Goal: Information Seeking & Learning: Find specific fact

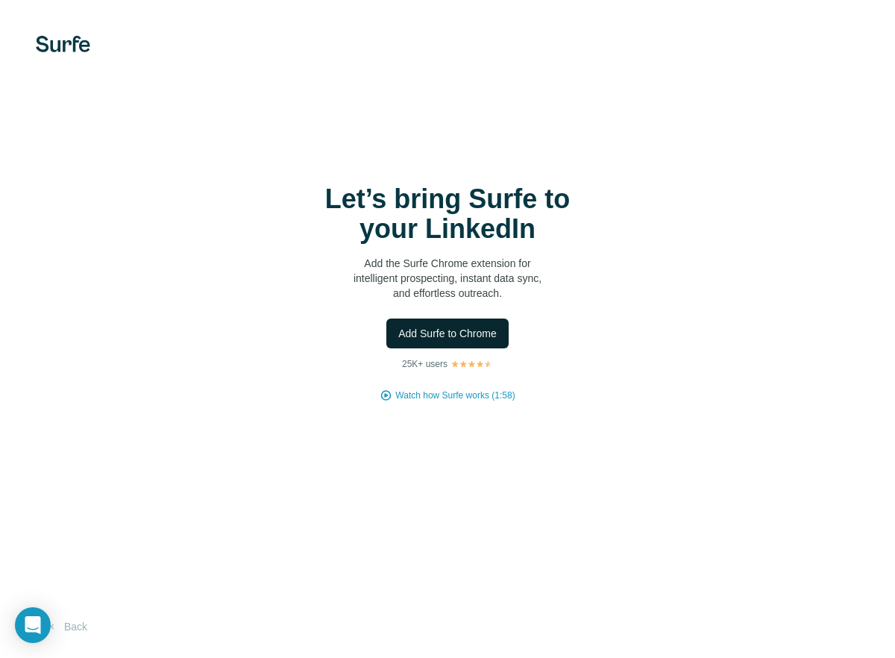
click at [438, 326] on span "Add Surfe to Chrome" at bounding box center [447, 333] width 99 height 15
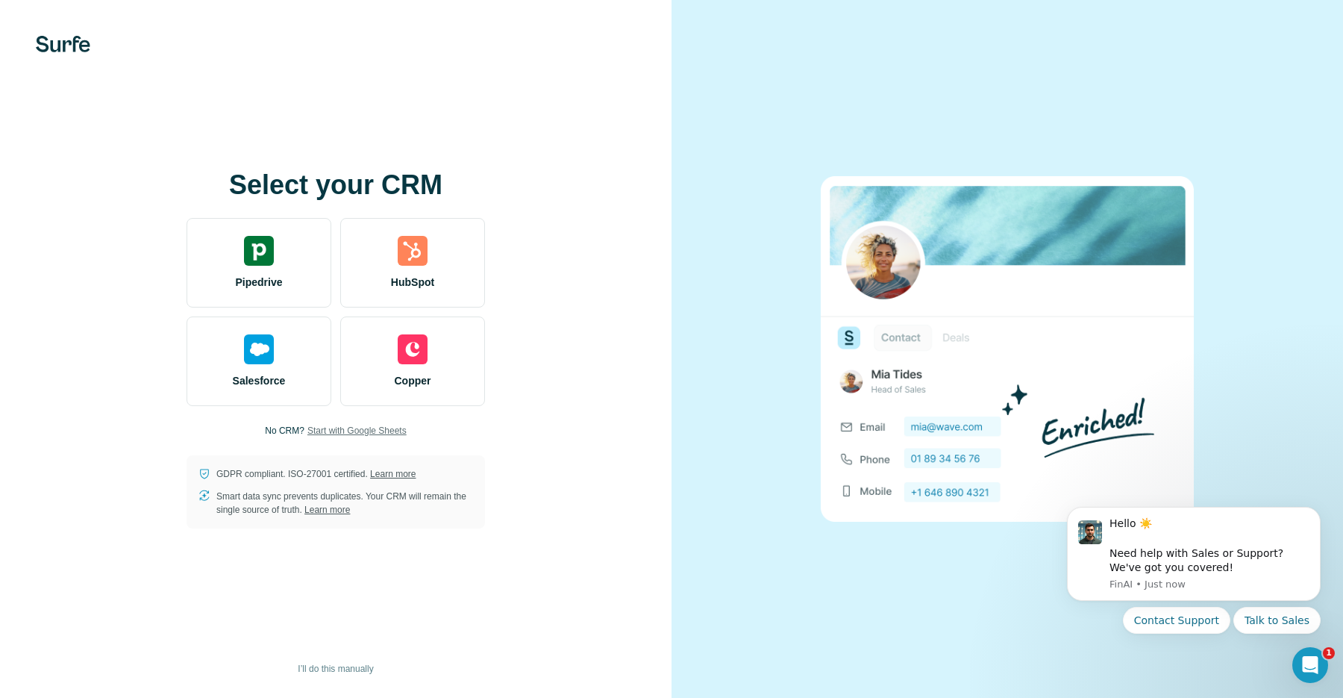
click at [353, 433] on span "Start with Google Sheets" at bounding box center [356, 430] width 99 height 13
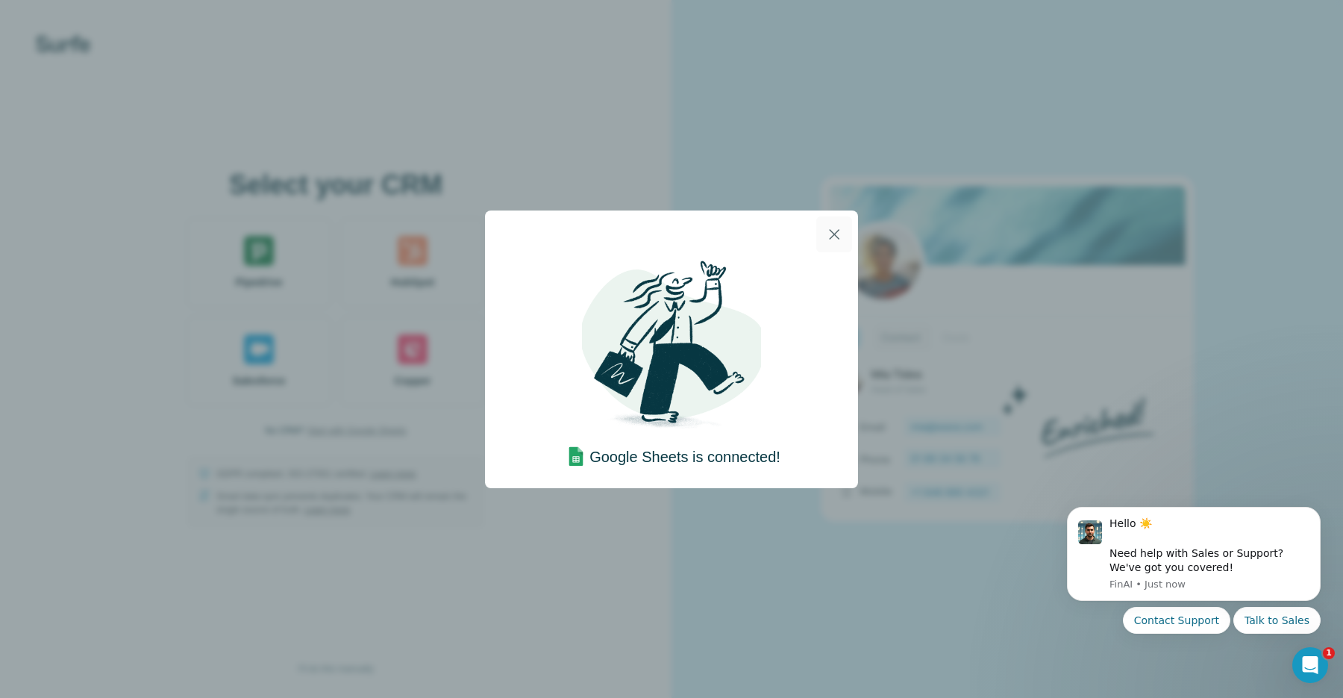
click at [841, 233] on icon "button" at bounding box center [834, 234] width 18 height 18
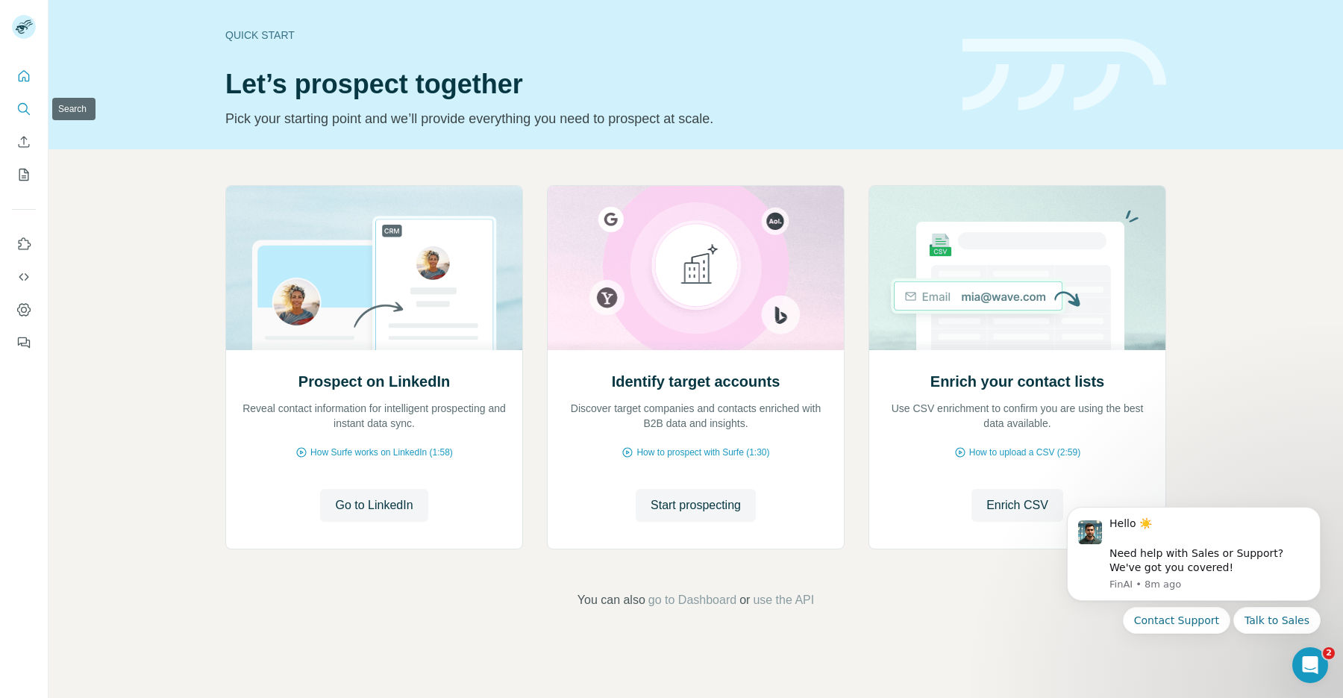
click at [19, 101] on icon "Search" at bounding box center [23, 108] width 15 height 15
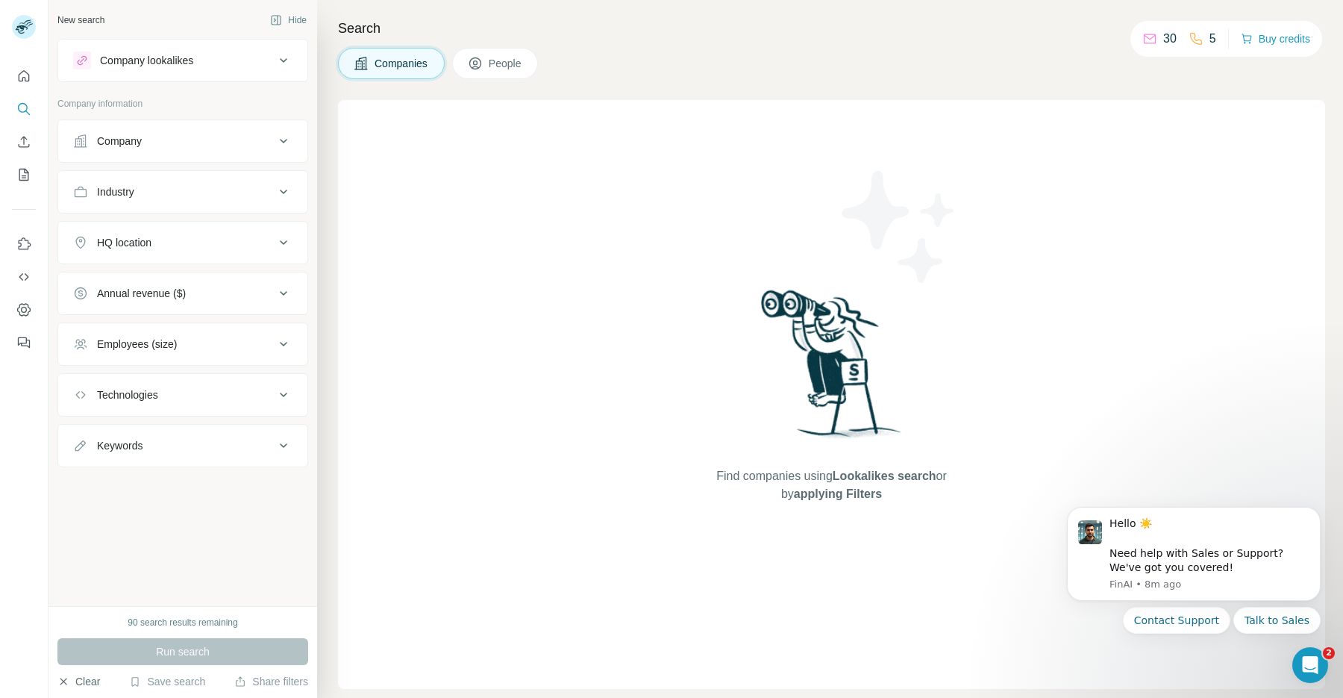
click at [87, 679] on button "Clear" at bounding box center [78, 681] width 43 height 15
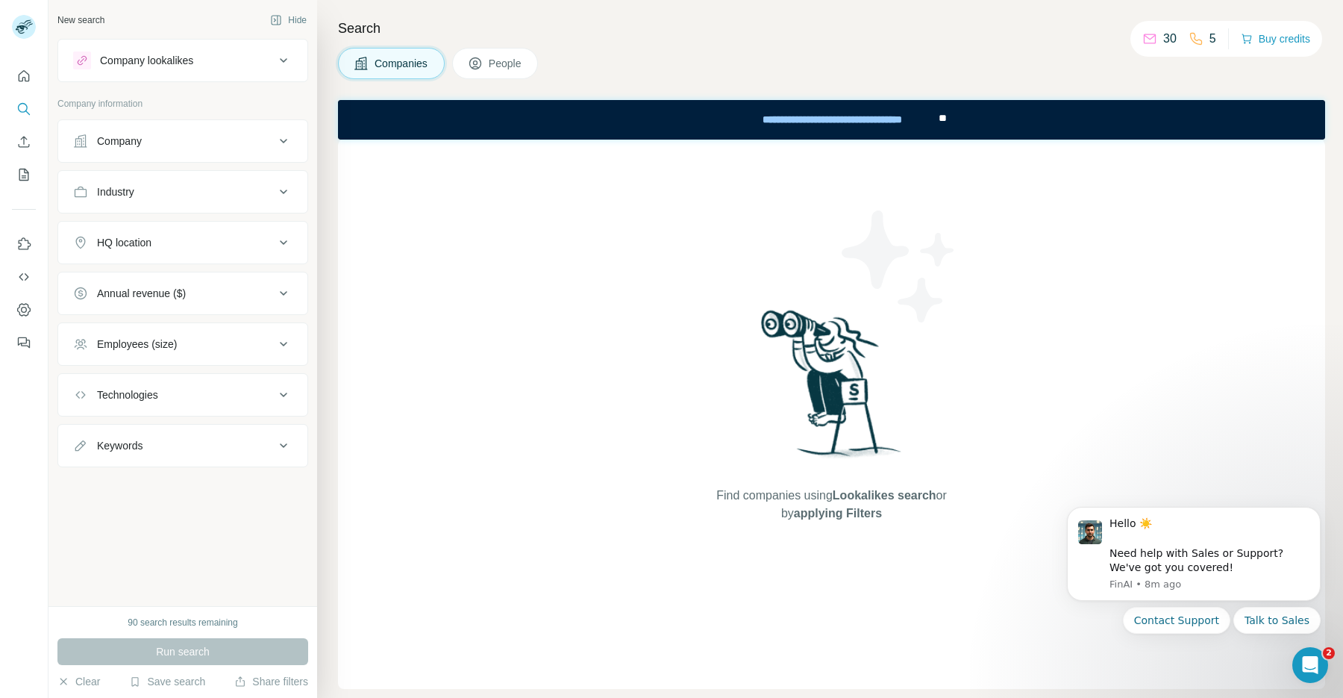
click at [493, 59] on span "People" at bounding box center [506, 63] width 34 height 15
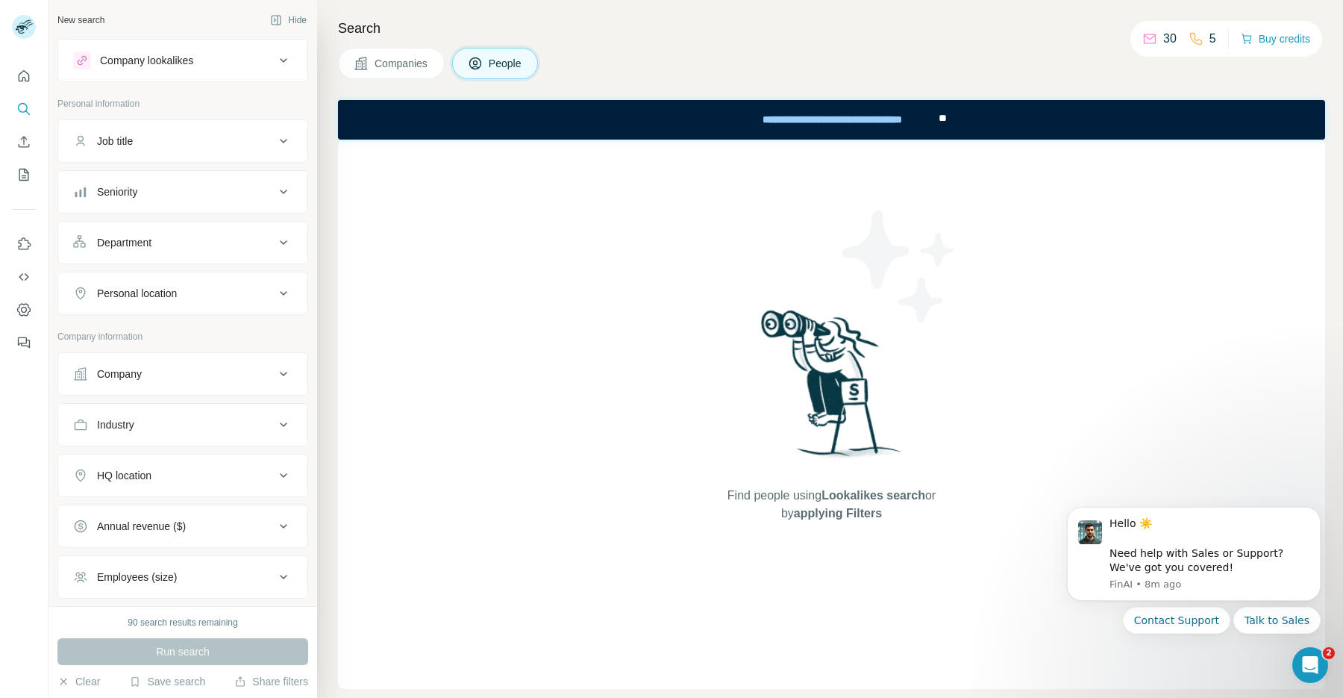
click at [215, 65] on div "Company lookalikes" at bounding box center [173, 60] width 201 height 18
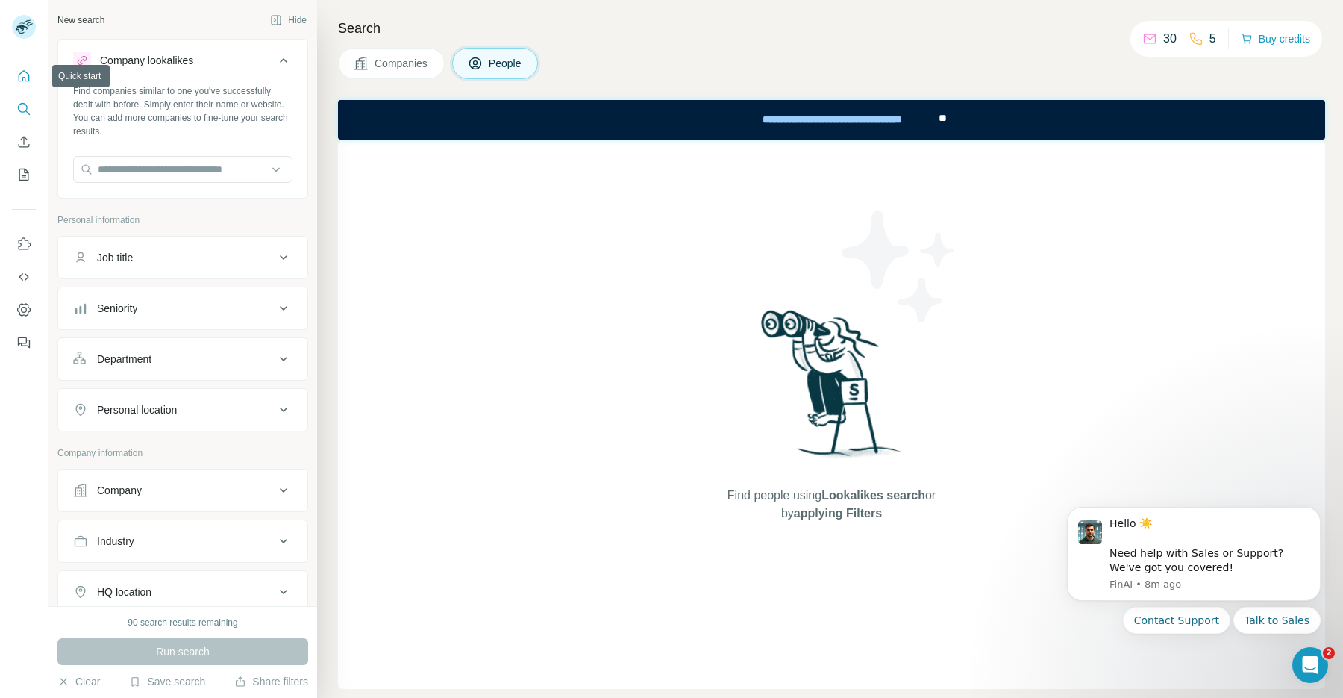
click at [26, 75] on icon "Quick start" at bounding box center [23, 76] width 15 height 15
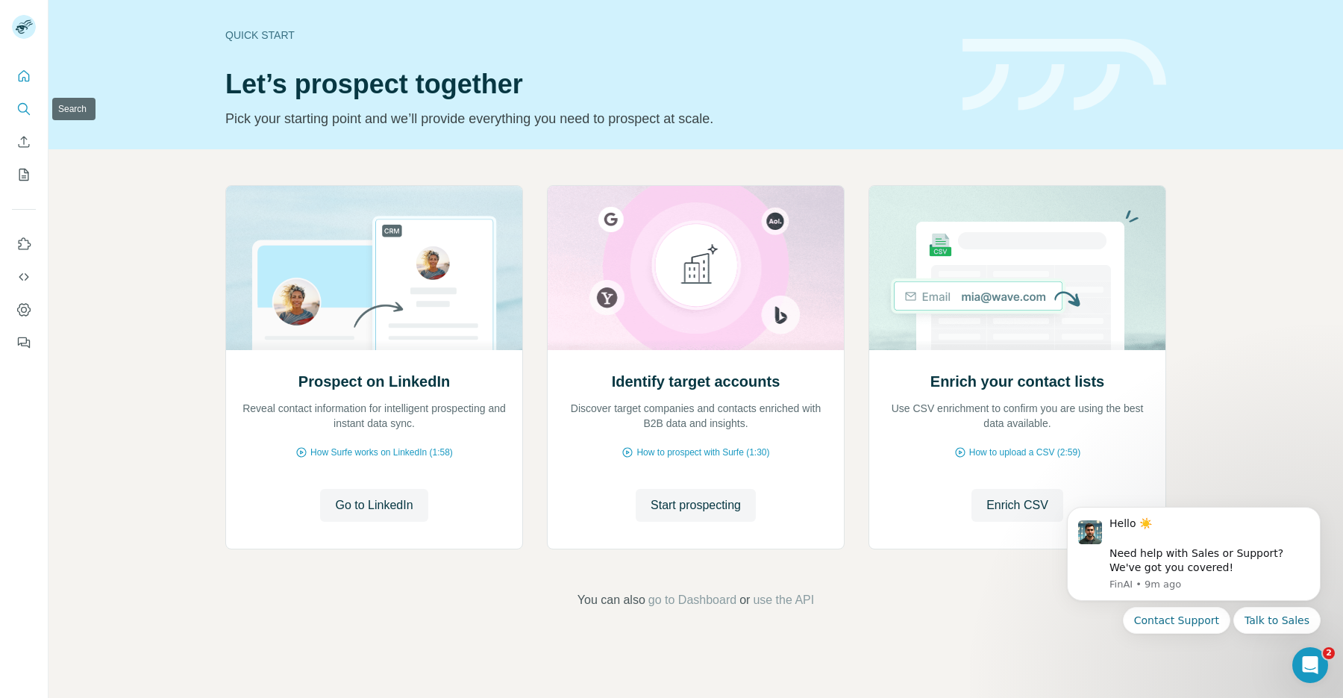
click at [18, 105] on icon "Search" at bounding box center [23, 108] width 15 height 15
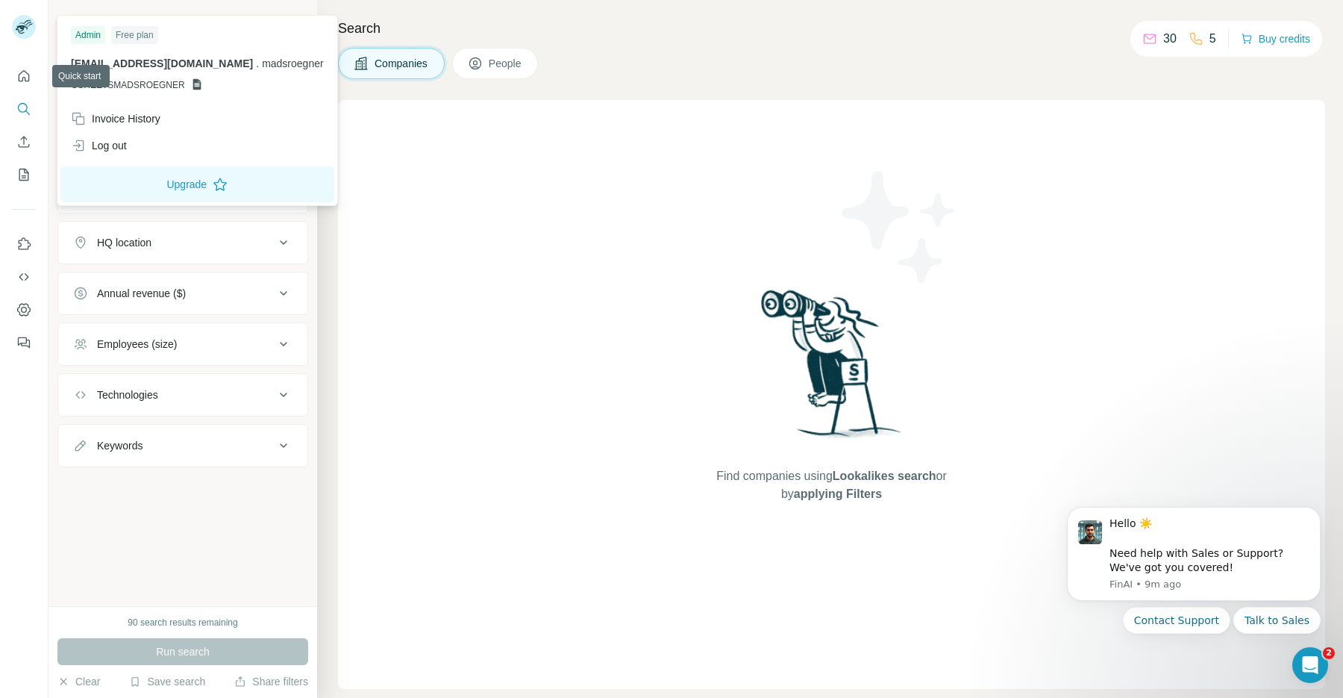
click at [23, 42] on div at bounding box center [25, 28] width 43 height 49
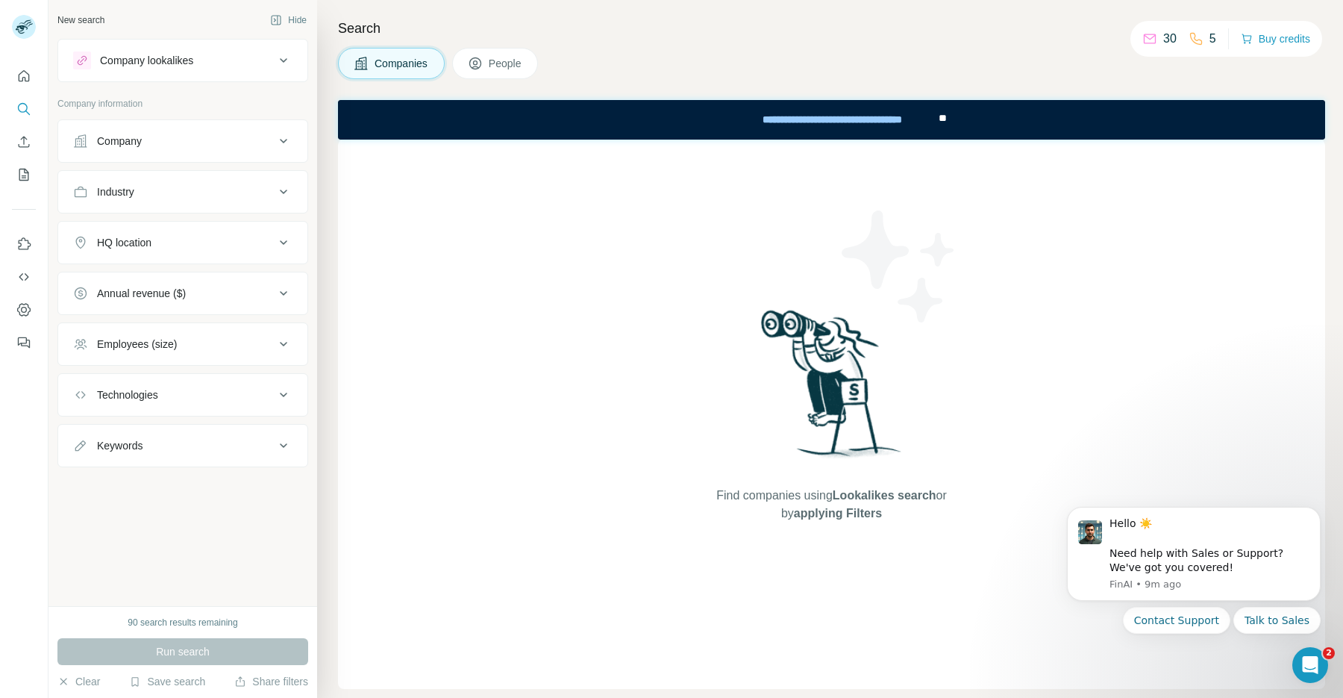
click at [22, 33] on img at bounding box center [24, 27] width 24 height 24
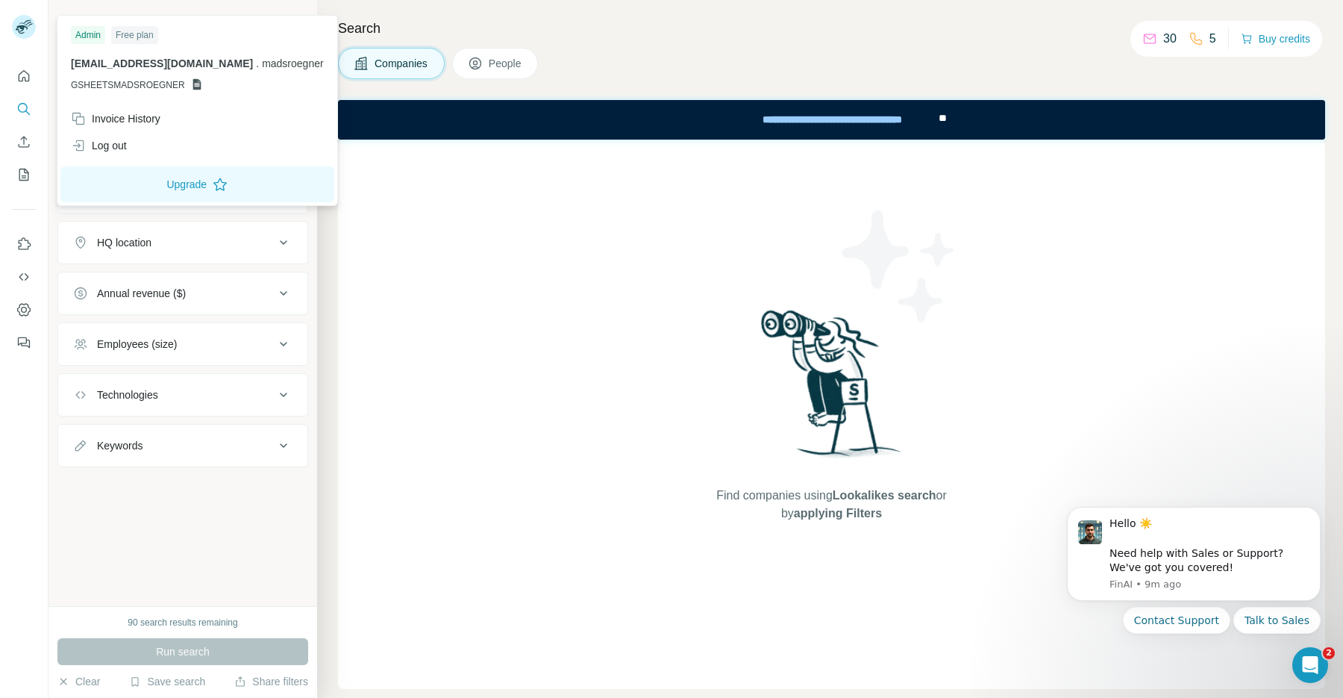
click at [147, 33] on div "Free plan" at bounding box center [134, 35] width 47 height 18
click at [132, 187] on button "Upgrade" at bounding box center [197, 184] width 274 height 36
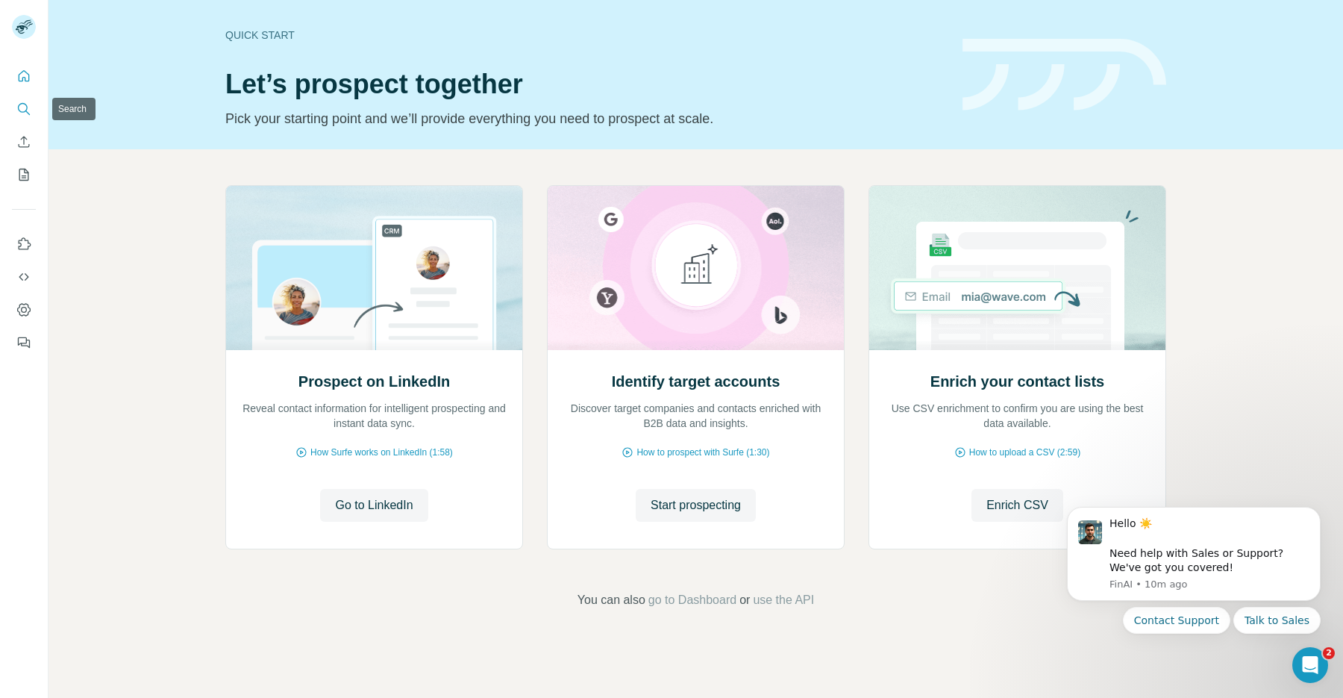
click at [33, 116] on button "Search" at bounding box center [24, 109] width 24 height 27
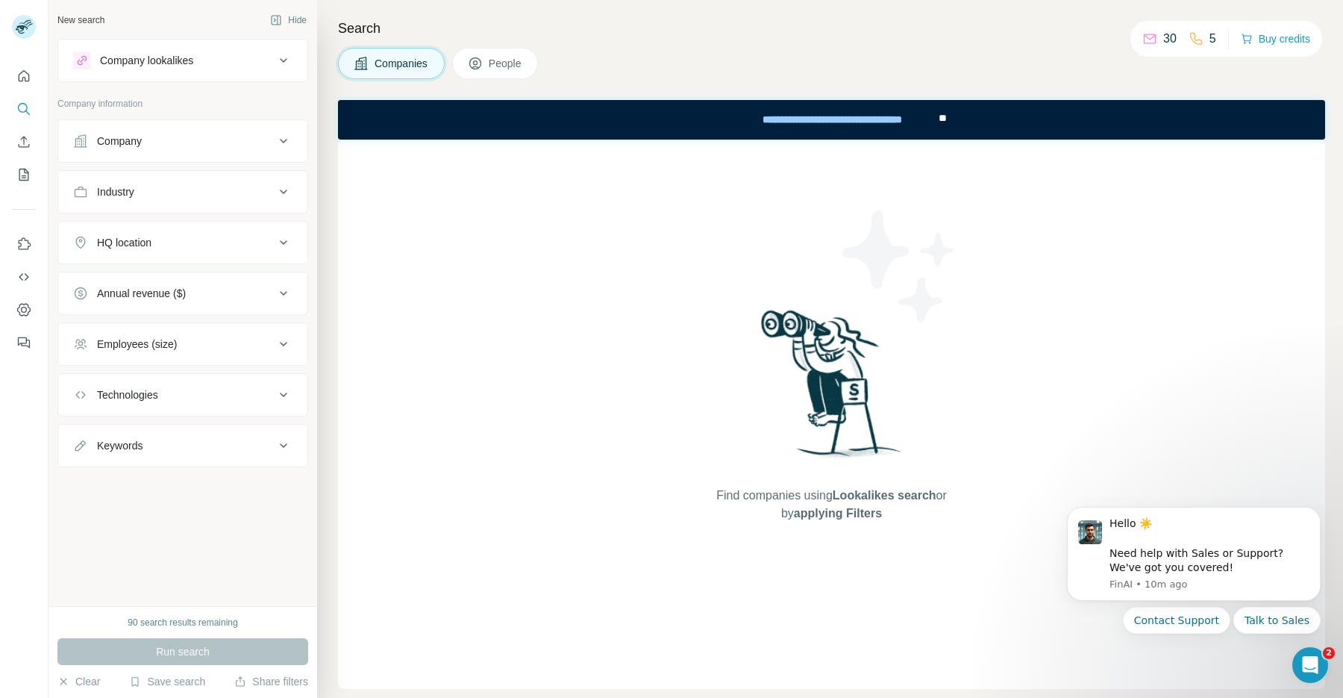
click at [501, 66] on span "People" at bounding box center [506, 63] width 34 height 15
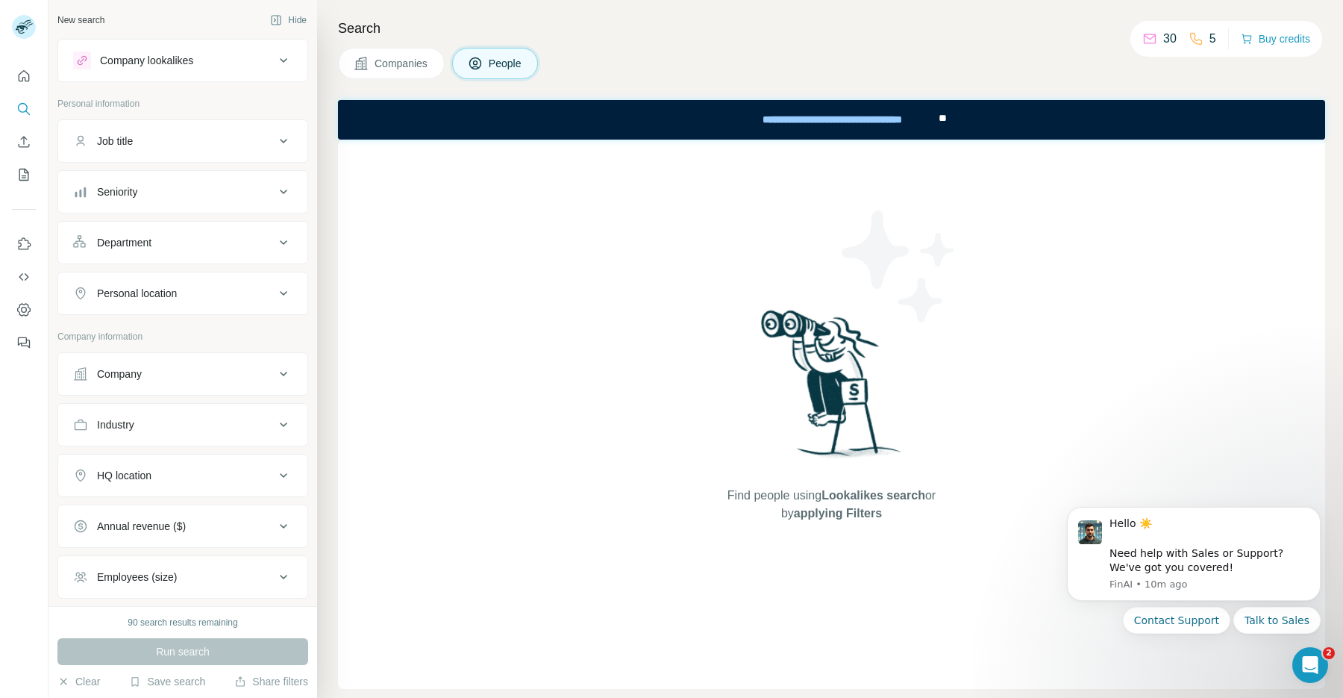
click at [90, 19] on div "New search" at bounding box center [80, 19] width 47 height 13
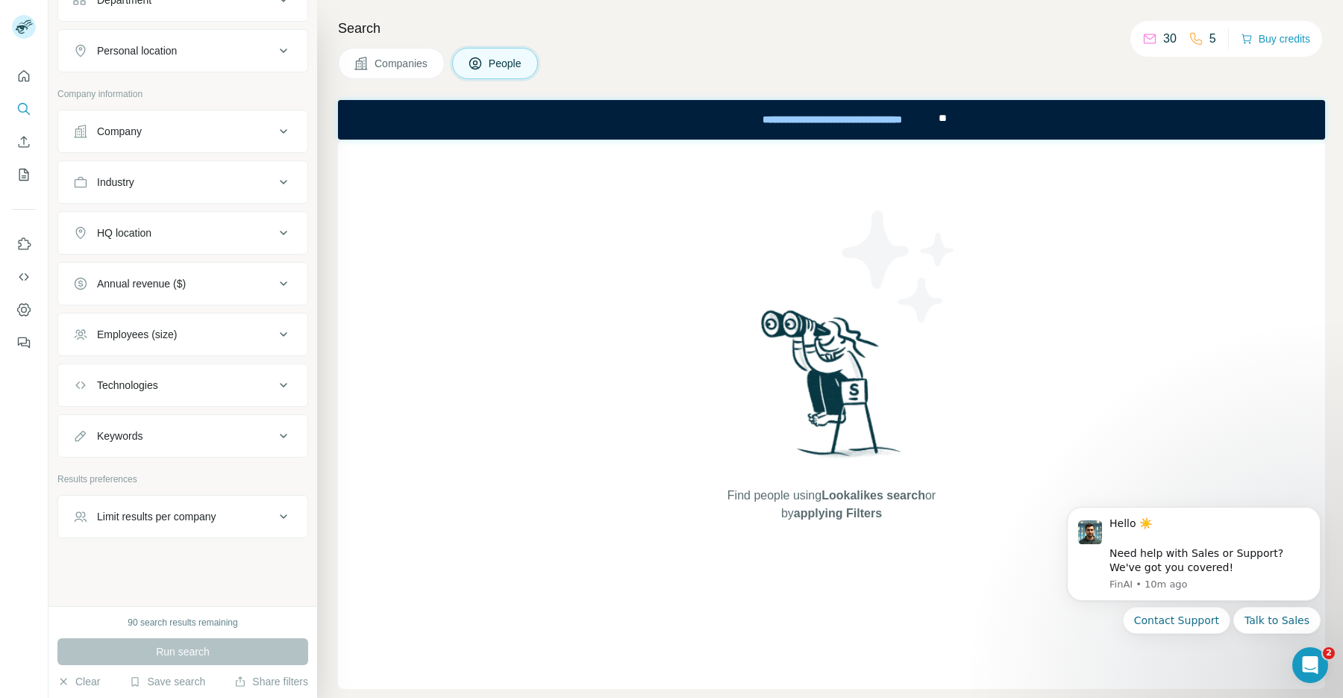
scroll to position [243, 0]
click at [79, 686] on button "Clear" at bounding box center [78, 681] width 43 height 15
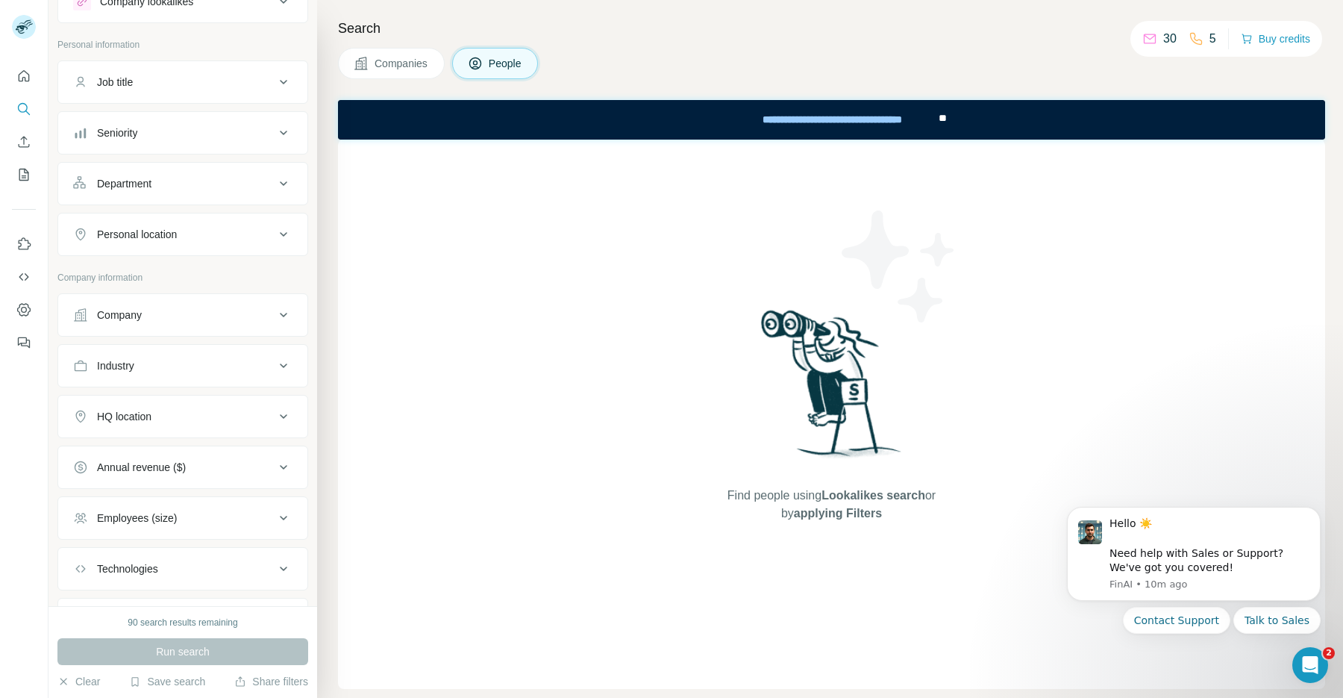
scroll to position [0, 0]
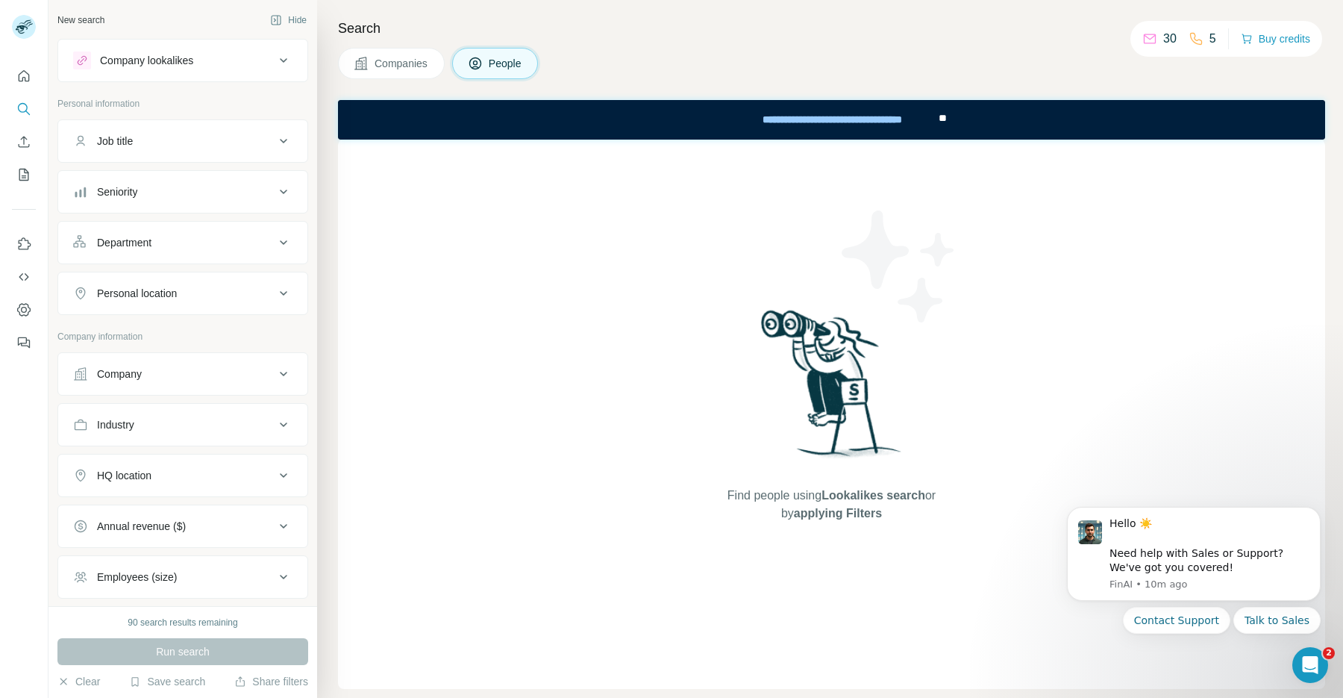
click at [184, 199] on div "Seniority" at bounding box center [173, 191] width 201 height 15
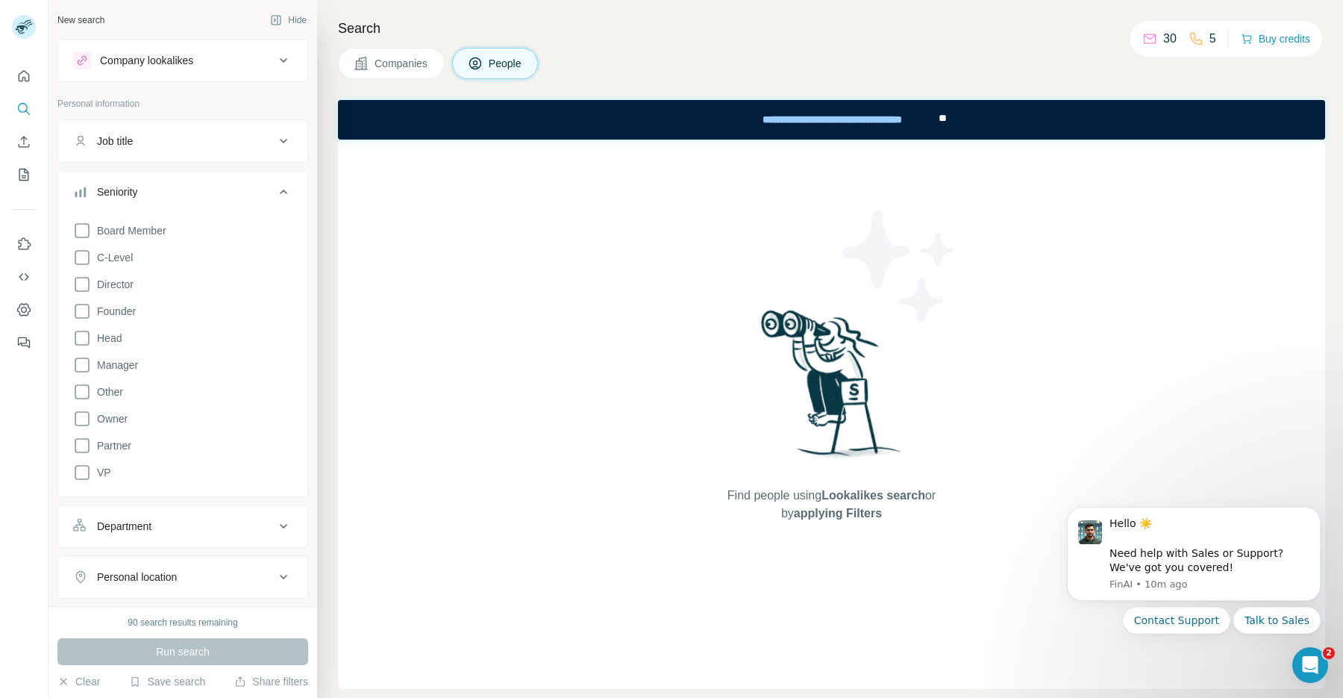
click at [182, 150] on button "Job title" at bounding box center [182, 141] width 249 height 36
click at [428, 290] on div "Find people using Lookalikes search or by applying Filters" at bounding box center [831, 414] width 987 height 549
click at [490, 242] on div "Find people using Lookalikes search or by applying Filters" at bounding box center [831, 414] width 987 height 549
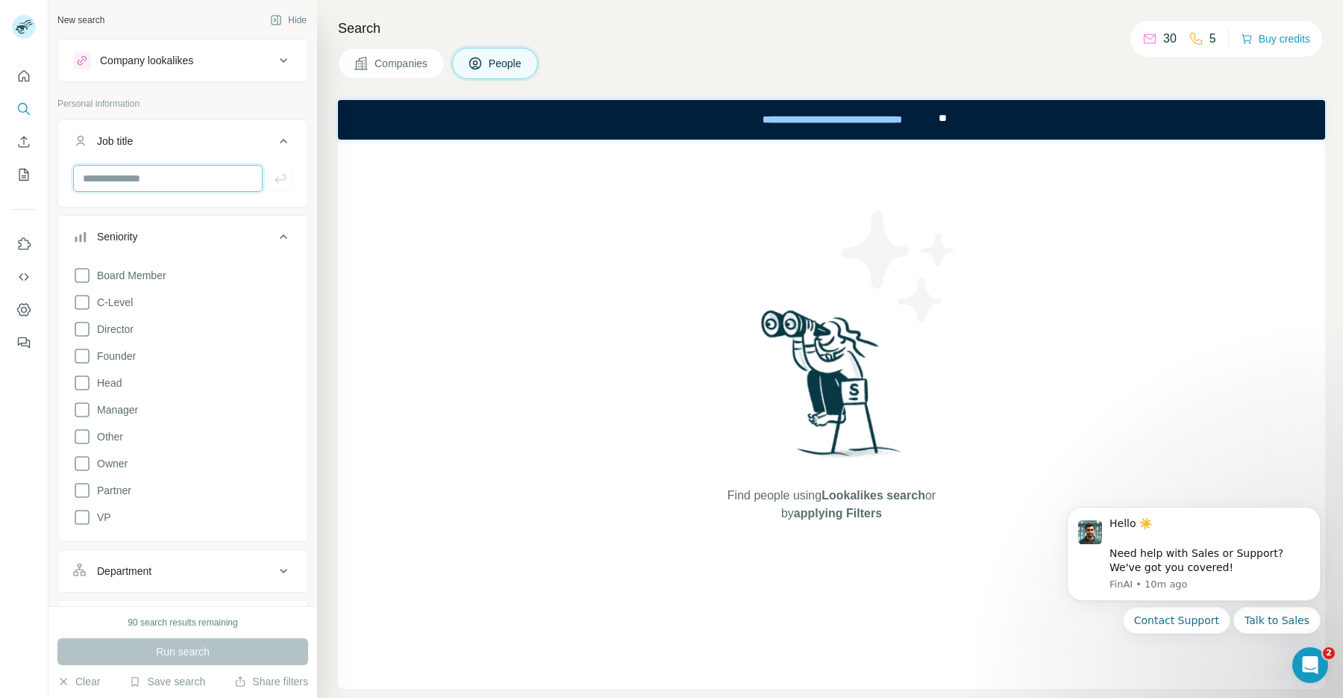
click at [237, 185] on input "text" at bounding box center [168, 178] width 190 height 27
type input "**********"
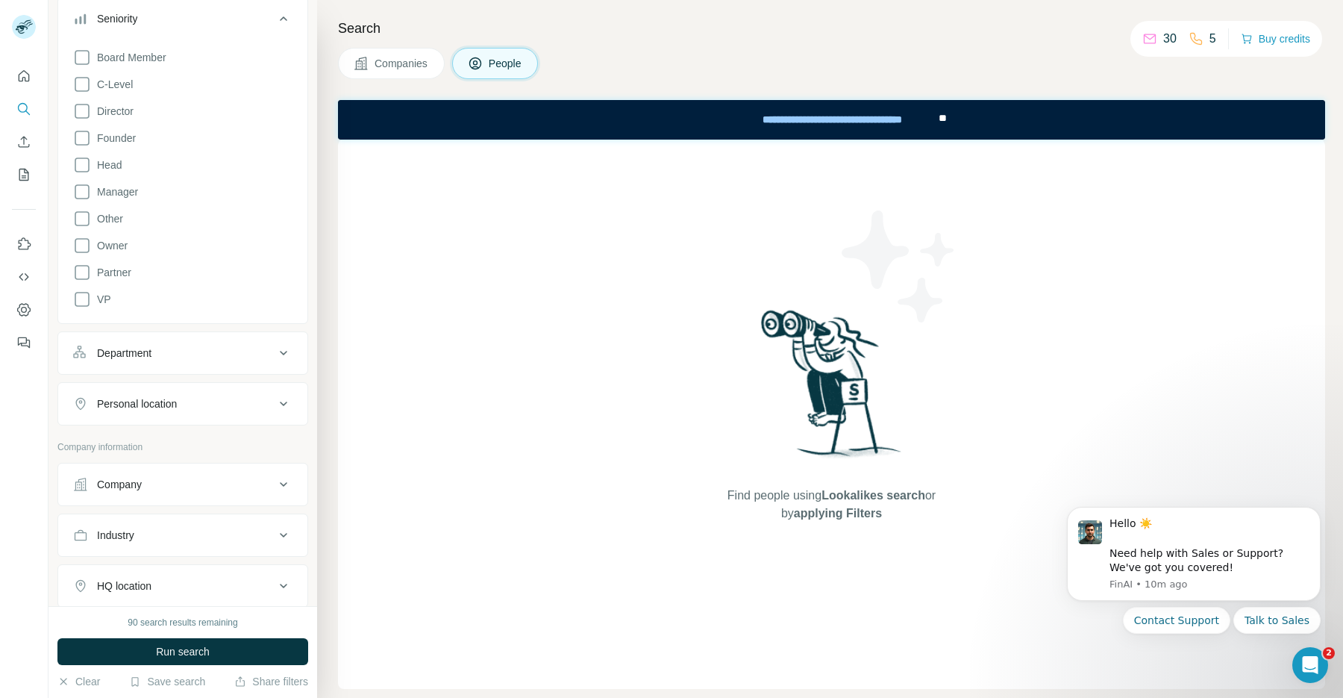
scroll to position [282, 0]
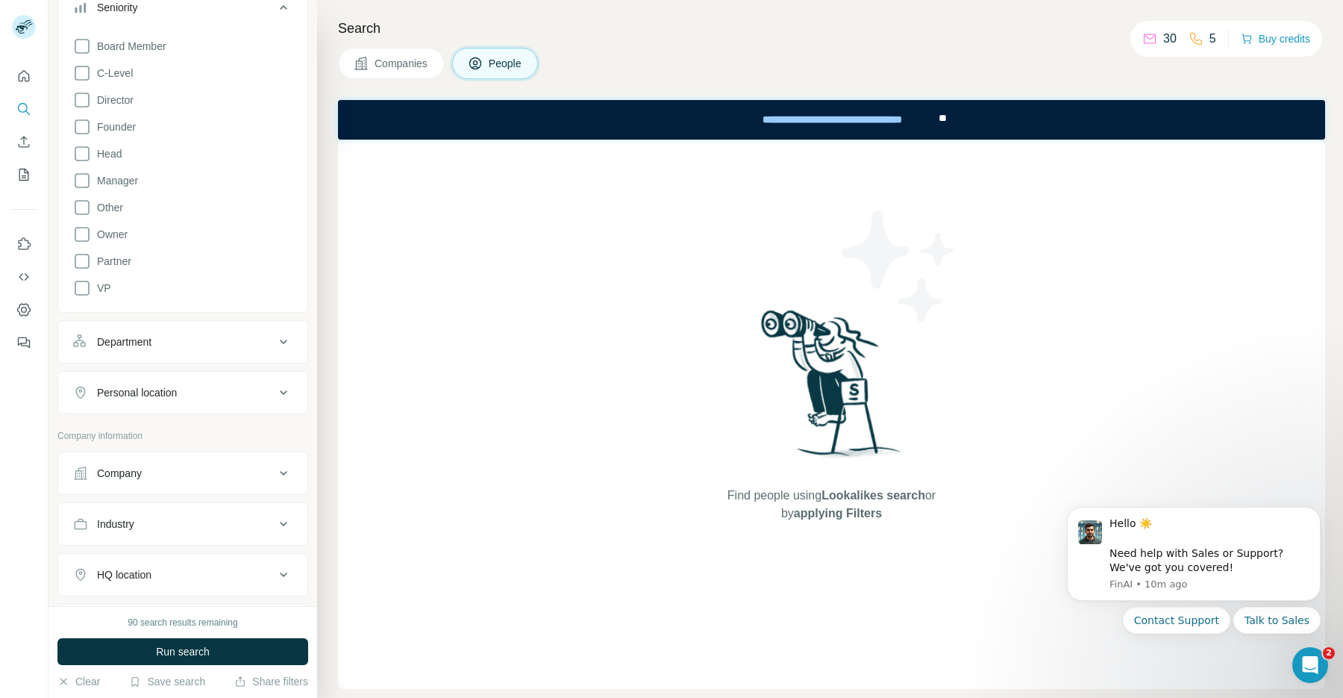
click at [160, 403] on button "Personal location" at bounding box center [182, 393] width 249 height 36
click at [180, 441] on input "text" at bounding box center [182, 429] width 219 height 27
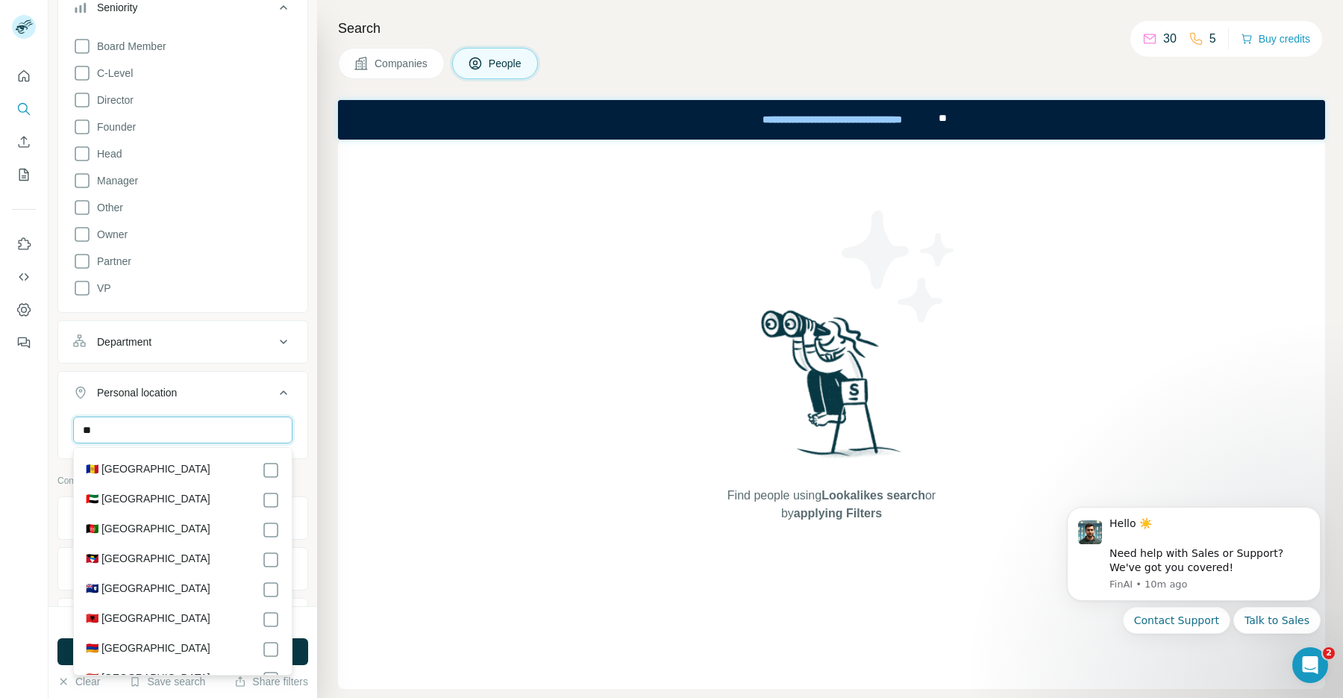
type input "*"
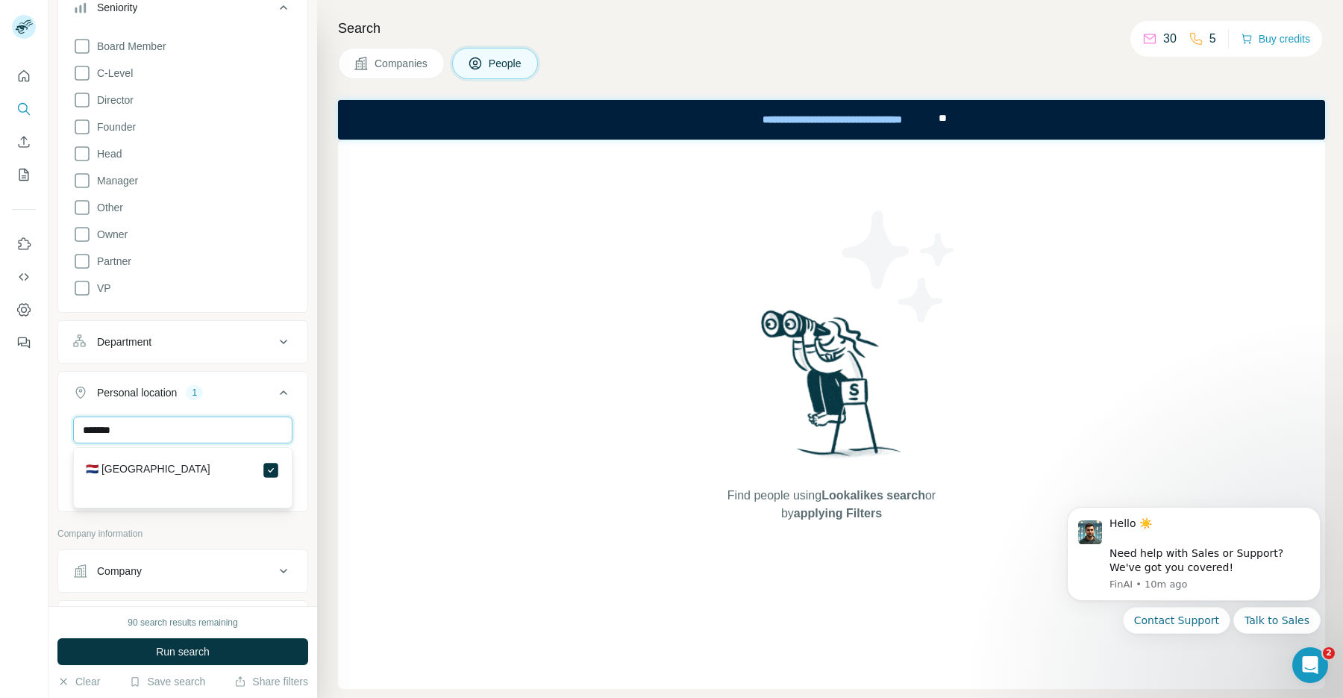
drag, startPoint x: 223, startPoint y: 434, endPoint x: 51, endPoint y: 432, distance: 172.4
click at [51, 432] on div "New search Hide Company lookalikes Personal information Job title 1 head of pro…" at bounding box center [183, 303] width 269 height 606
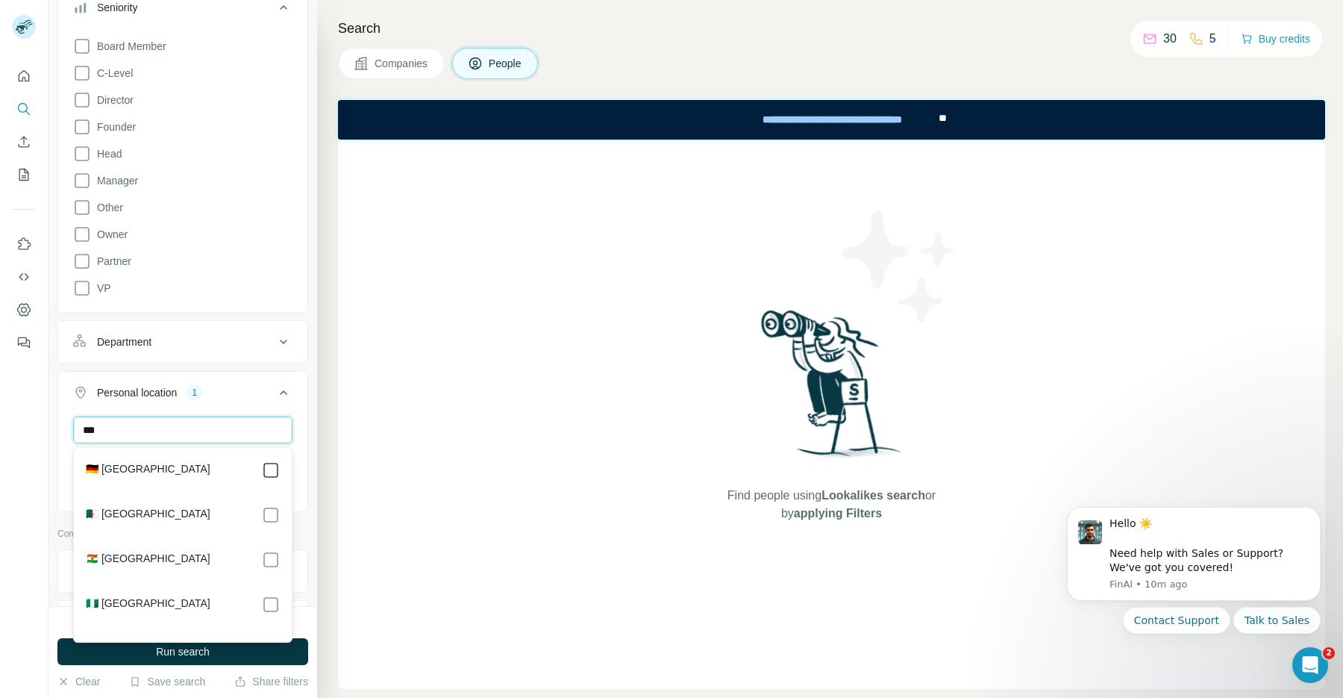
type input "***"
click at [361, 458] on div "Find people using Lookalikes search or by applying Filters" at bounding box center [831, 414] width 987 height 549
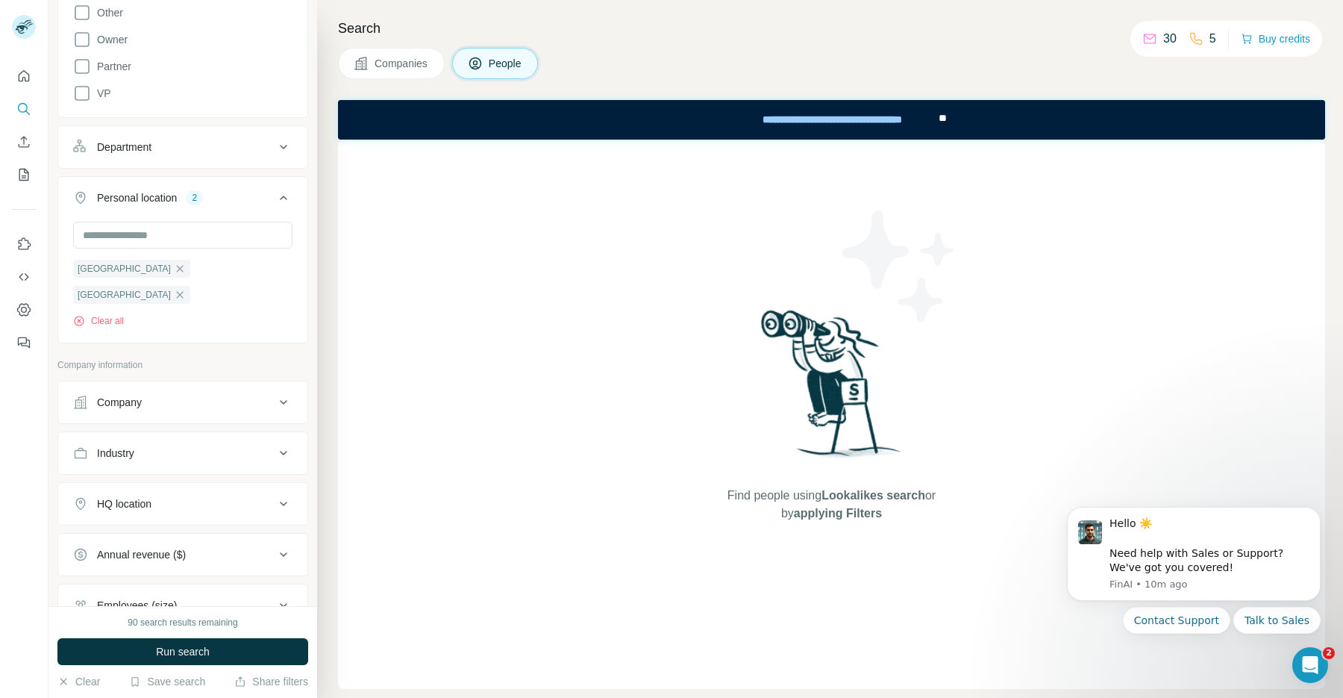
scroll to position [498, 0]
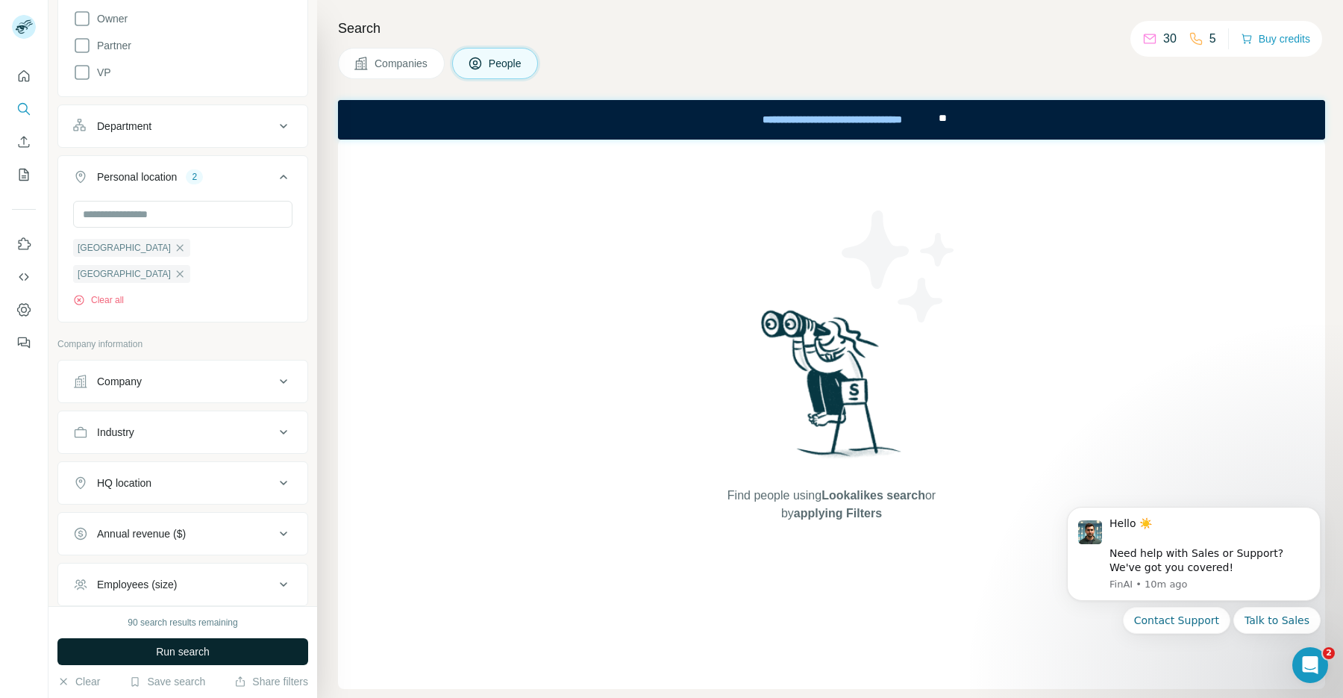
click at [187, 655] on span "Run search" at bounding box center [183, 651] width 54 height 15
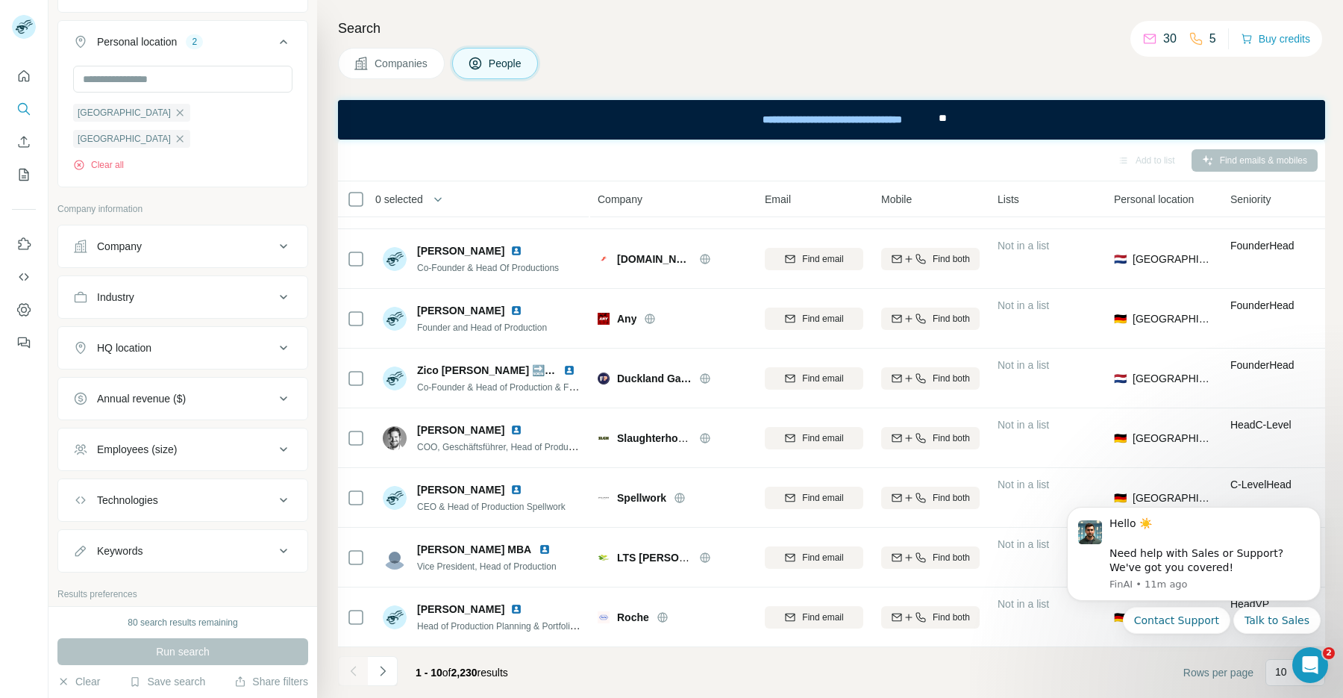
scroll to position [645, 0]
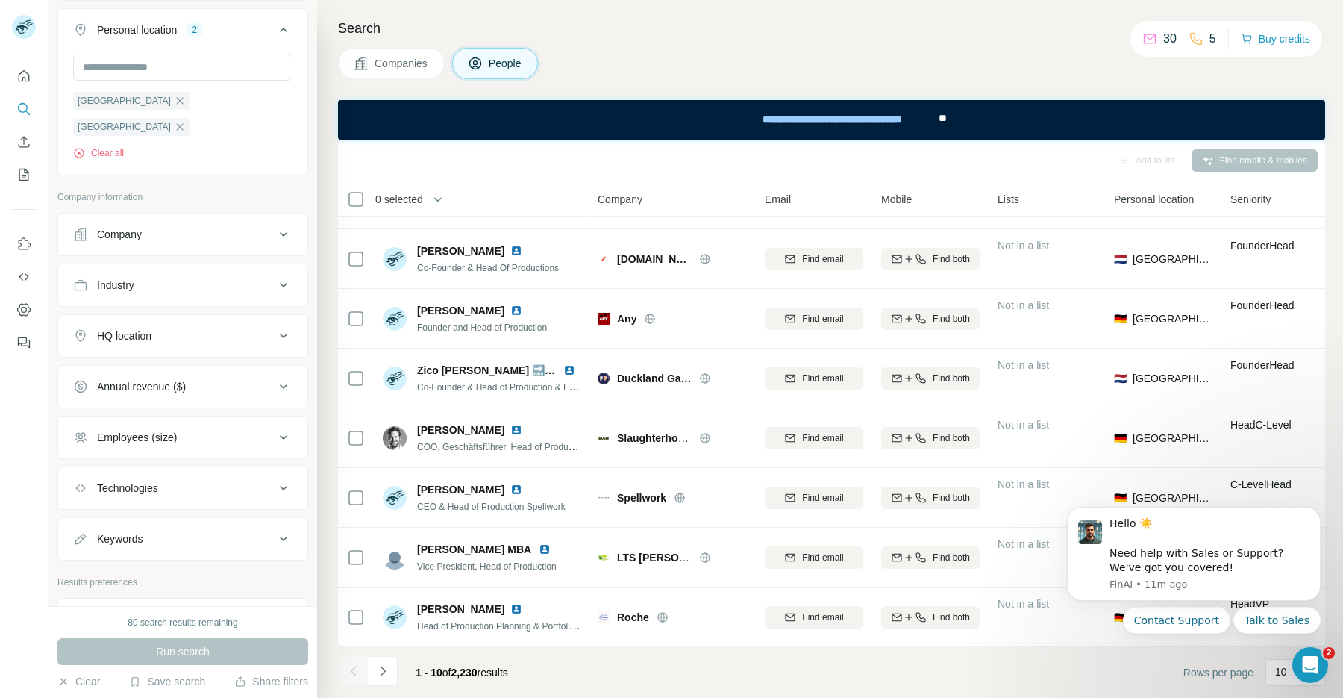
click at [216, 481] on div "Technologies" at bounding box center [173, 488] width 201 height 15
click at [234, 512] on input "text" at bounding box center [182, 525] width 219 height 27
type input "******"
click at [191, 278] on div "Industry" at bounding box center [173, 285] width 201 height 15
click at [173, 314] on input at bounding box center [175, 322] width 184 height 16
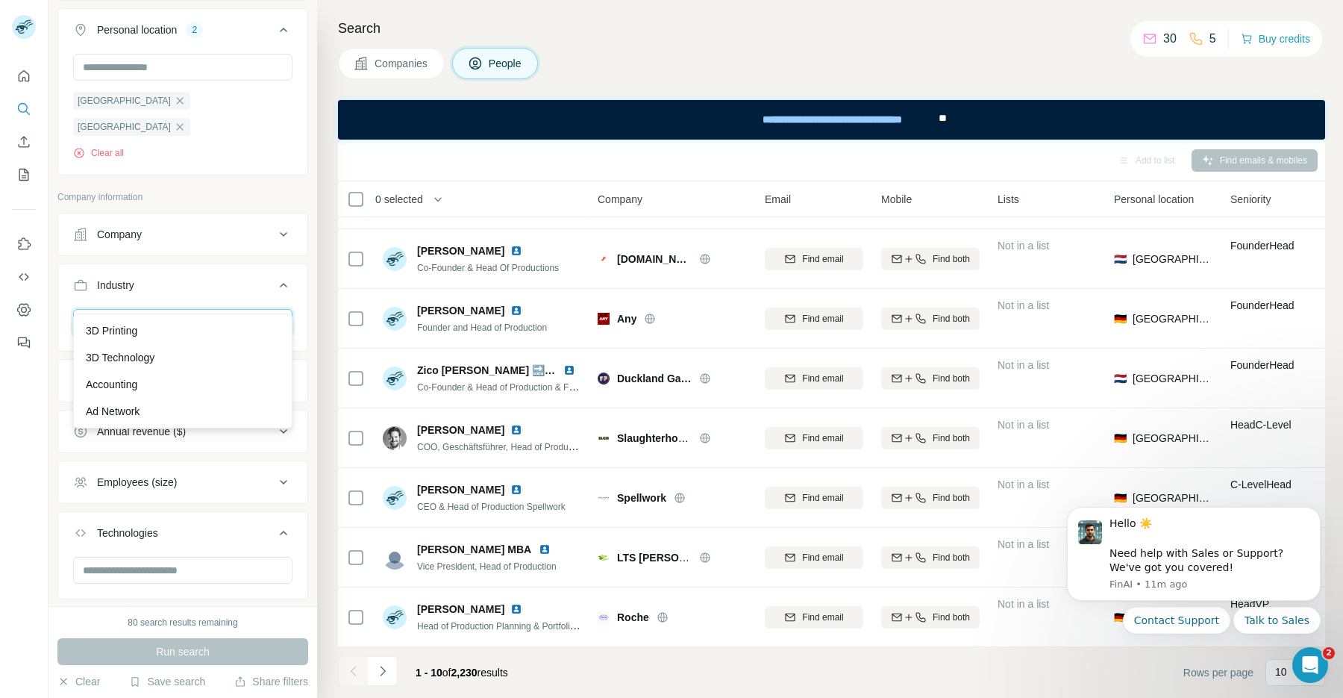
click at [157, 314] on input at bounding box center [175, 322] width 184 height 16
click at [209, 314] on input at bounding box center [175, 322] width 184 height 16
